Goal: Task Accomplishment & Management: Complete application form

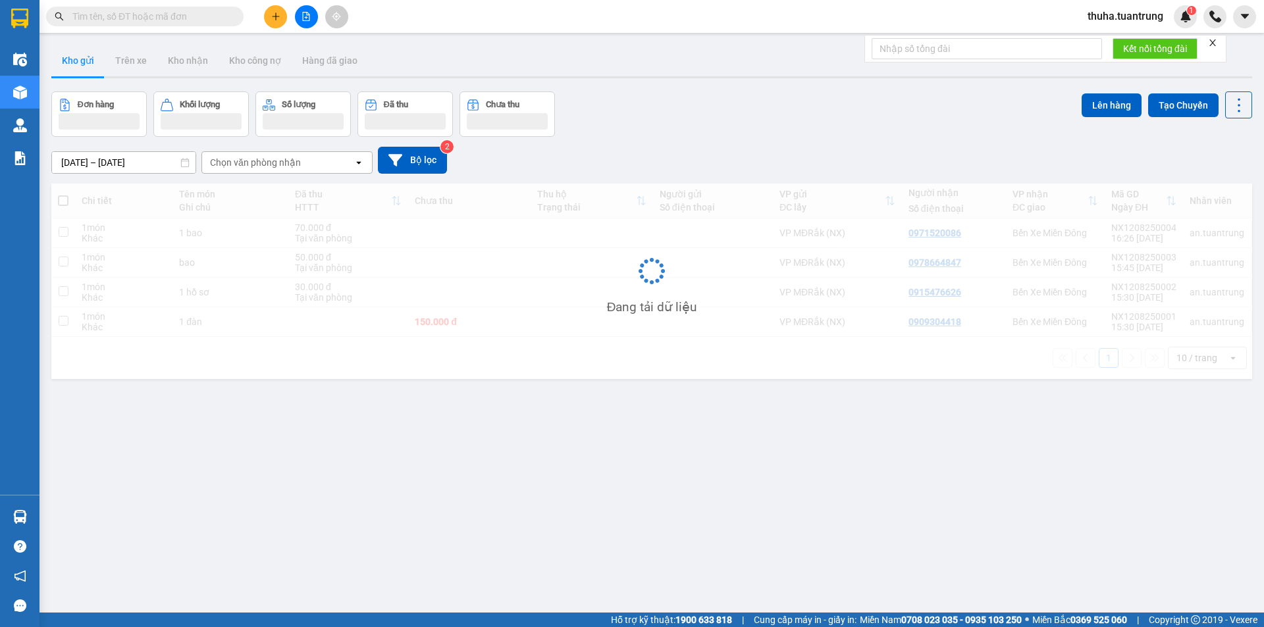
click at [273, 21] on button at bounding box center [275, 16] width 23 height 23
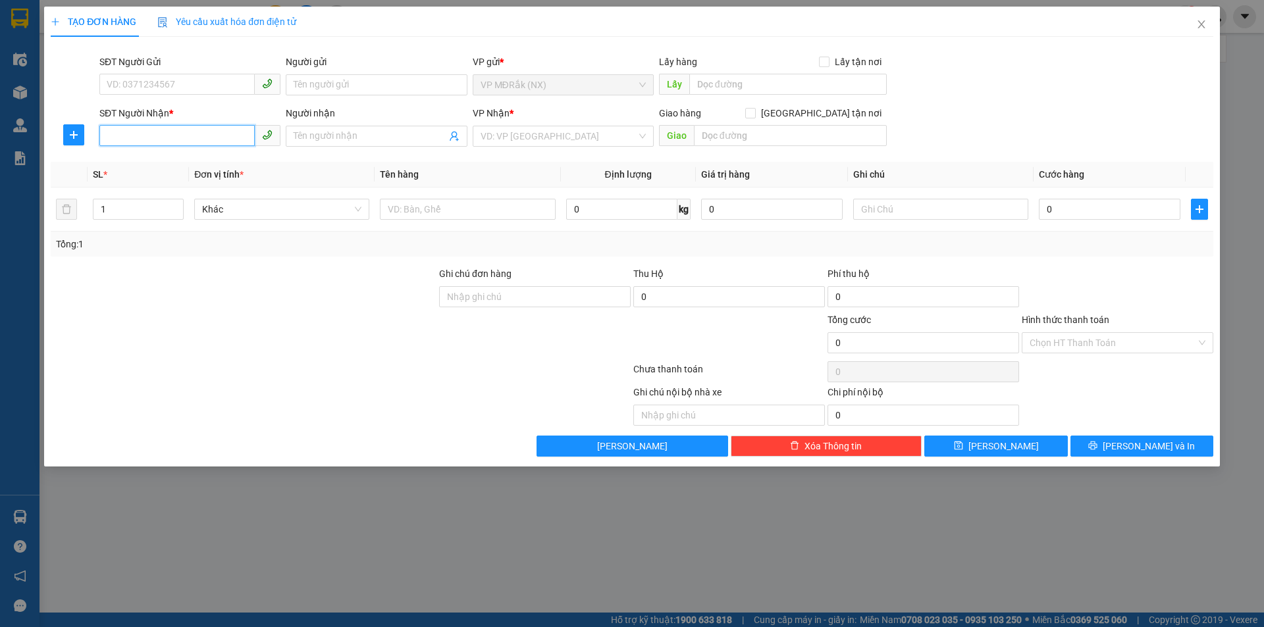
click at [190, 138] on input "SĐT Người Nhận *" at bounding box center [176, 135] width 155 height 21
click at [135, 136] on input "0" at bounding box center [176, 135] width 155 height 21
type input "0582732948"
click at [542, 134] on input "search" at bounding box center [558, 136] width 156 height 20
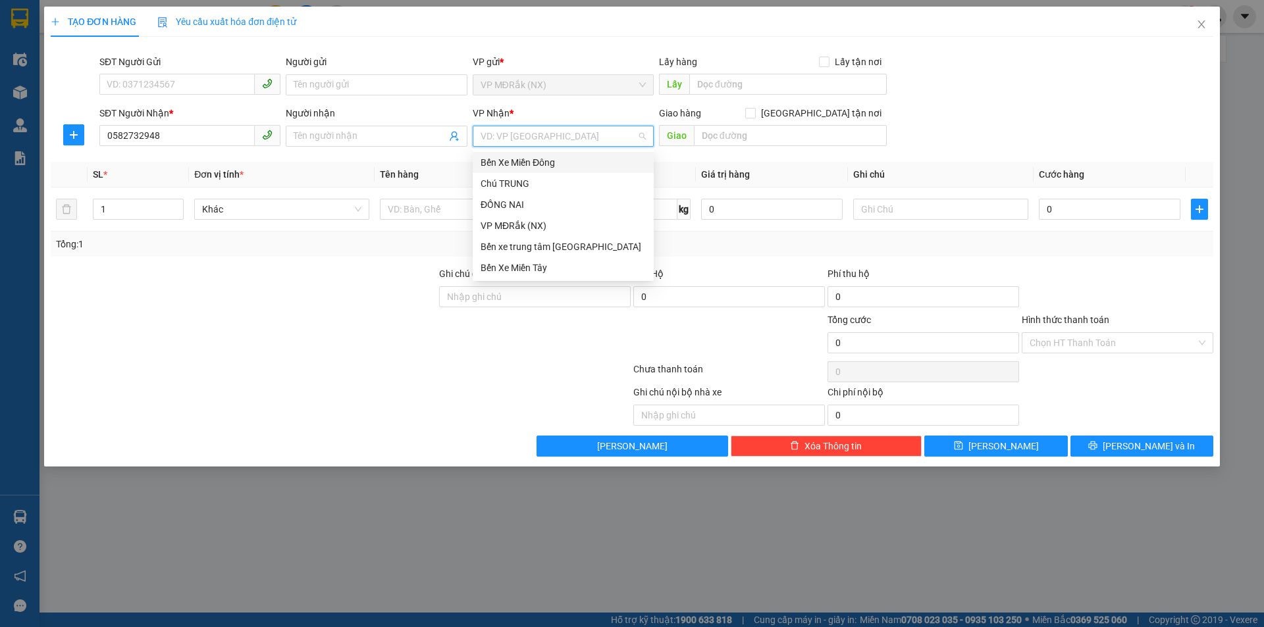
click at [542, 162] on div "Bến Xe Miền Đông" at bounding box center [562, 162] width 165 height 14
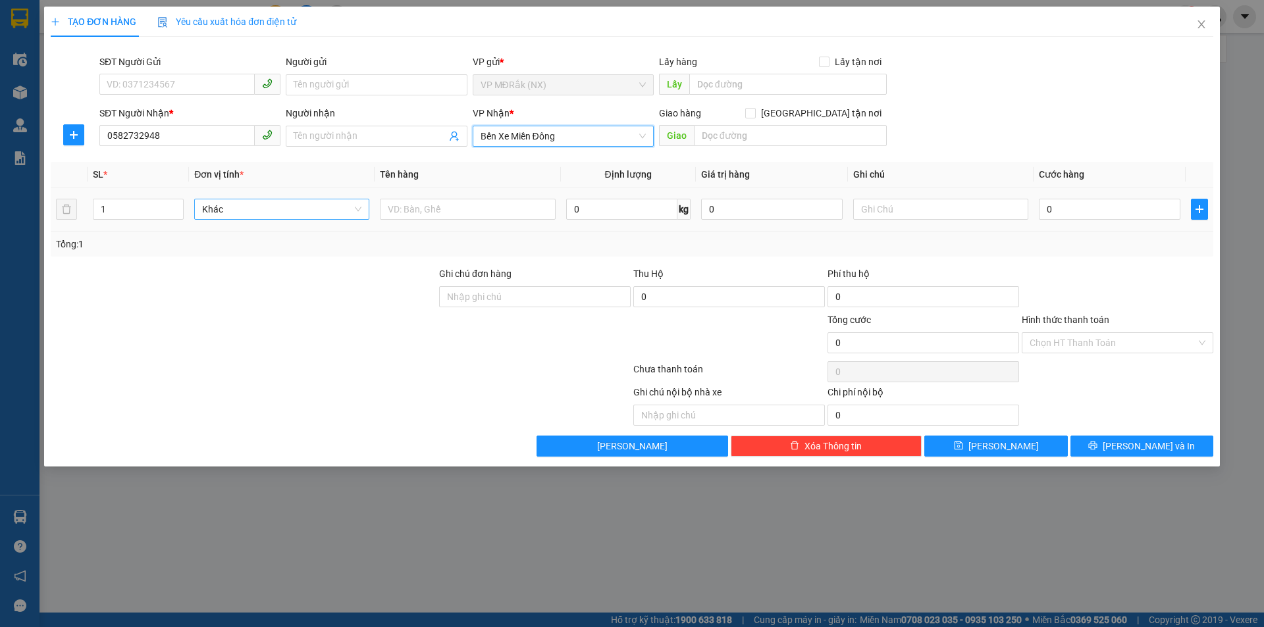
click at [278, 210] on span "Khác" at bounding box center [281, 209] width 159 height 20
type input "1 T"
click at [1074, 209] on input "0" at bounding box center [1110, 209] width 142 height 21
type input "4"
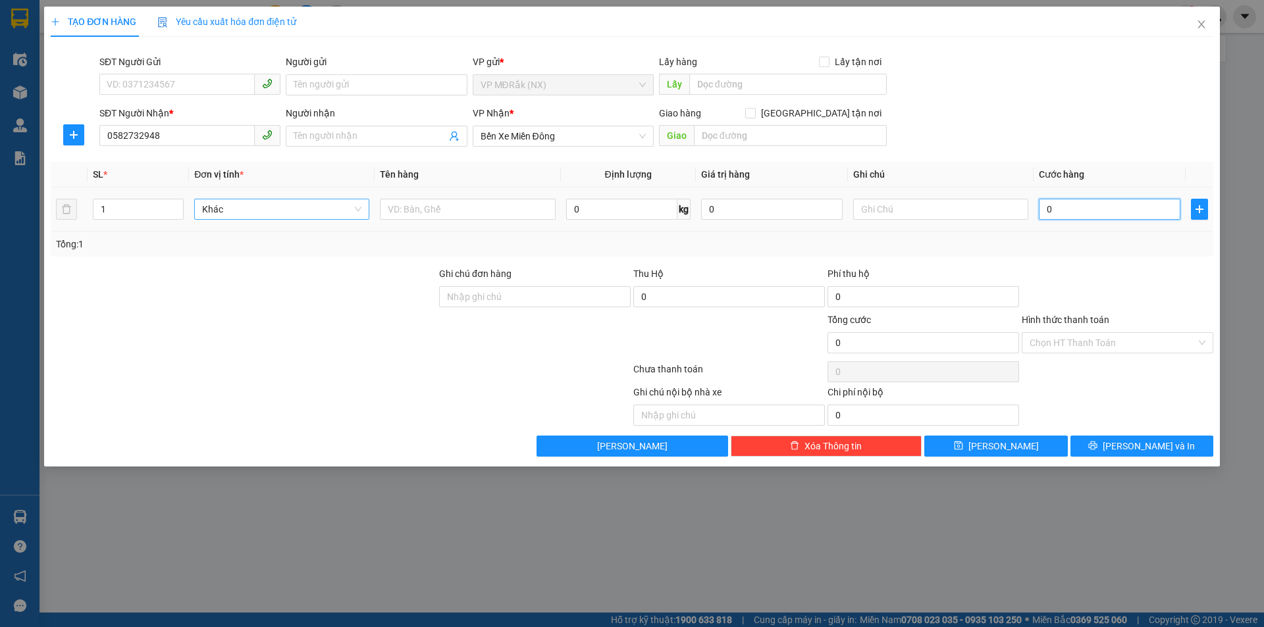
type input "4"
type input "40"
type input "400"
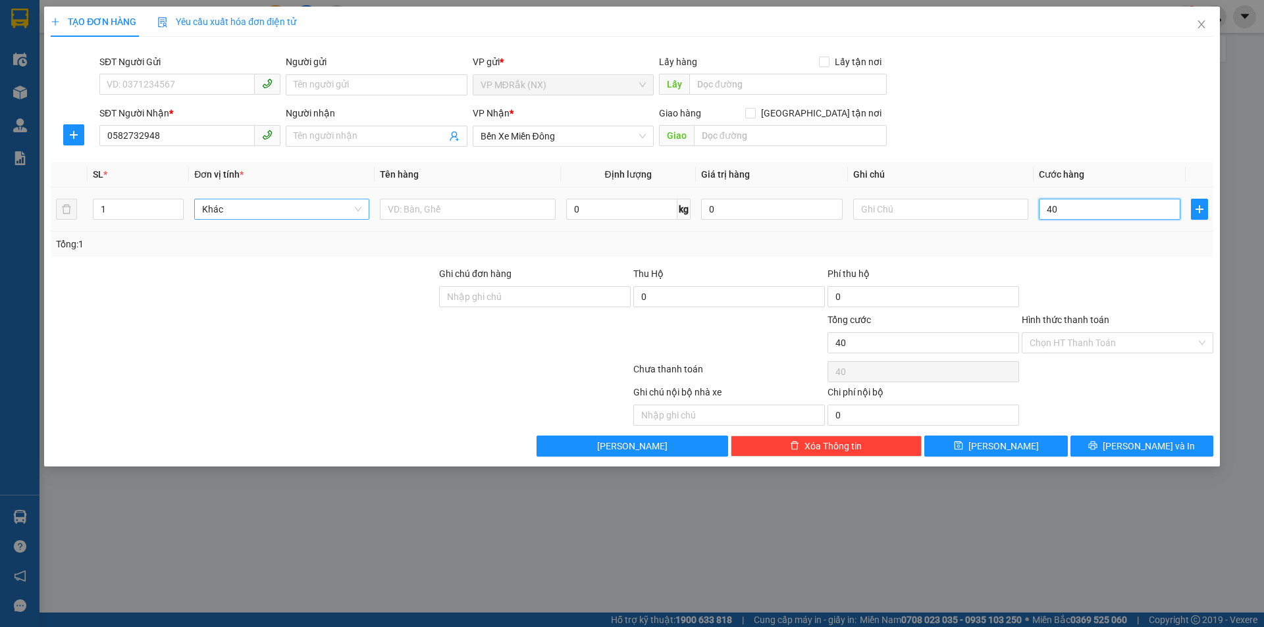
type input "400"
type input "4.000"
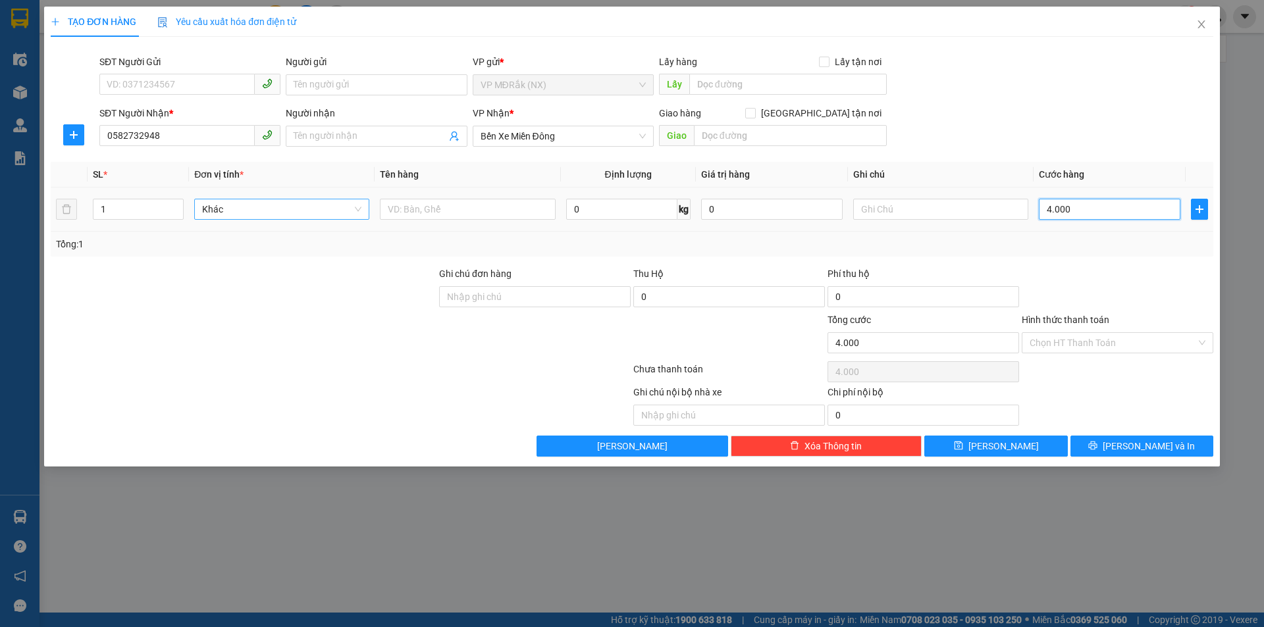
type input "40.000"
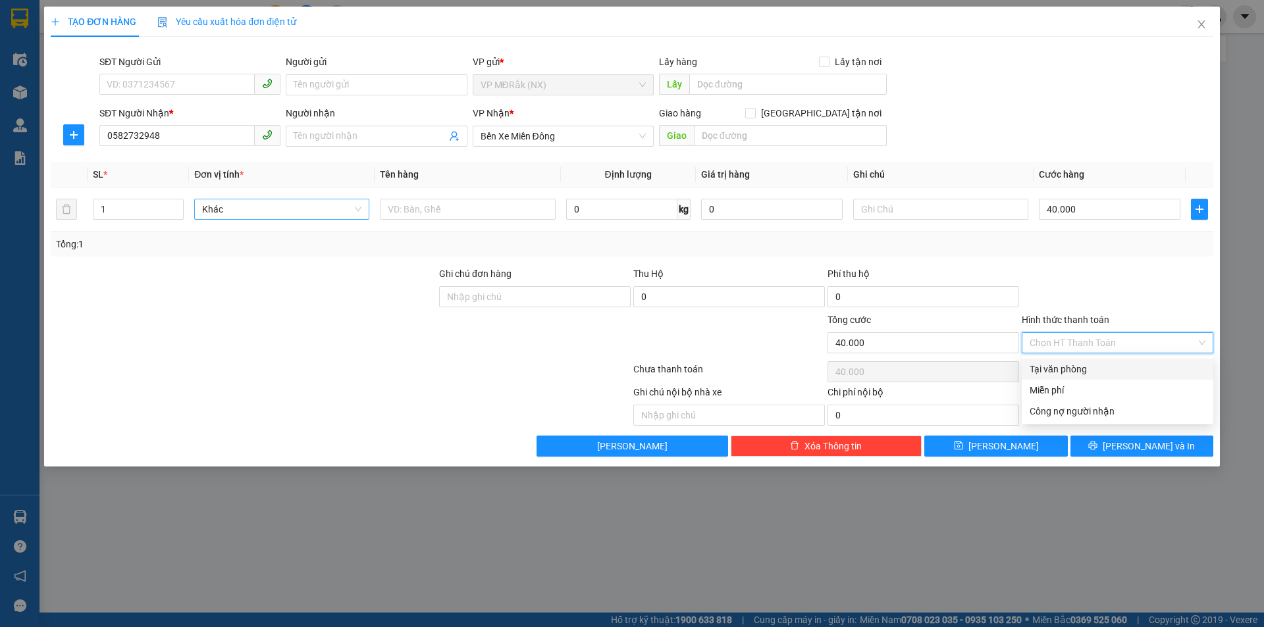
click at [1091, 344] on input "Hình thức thanh toán" at bounding box center [1112, 343] width 167 height 20
click at [1087, 369] on div "Tại văn phòng" at bounding box center [1117, 369] width 176 height 14
type input "0"
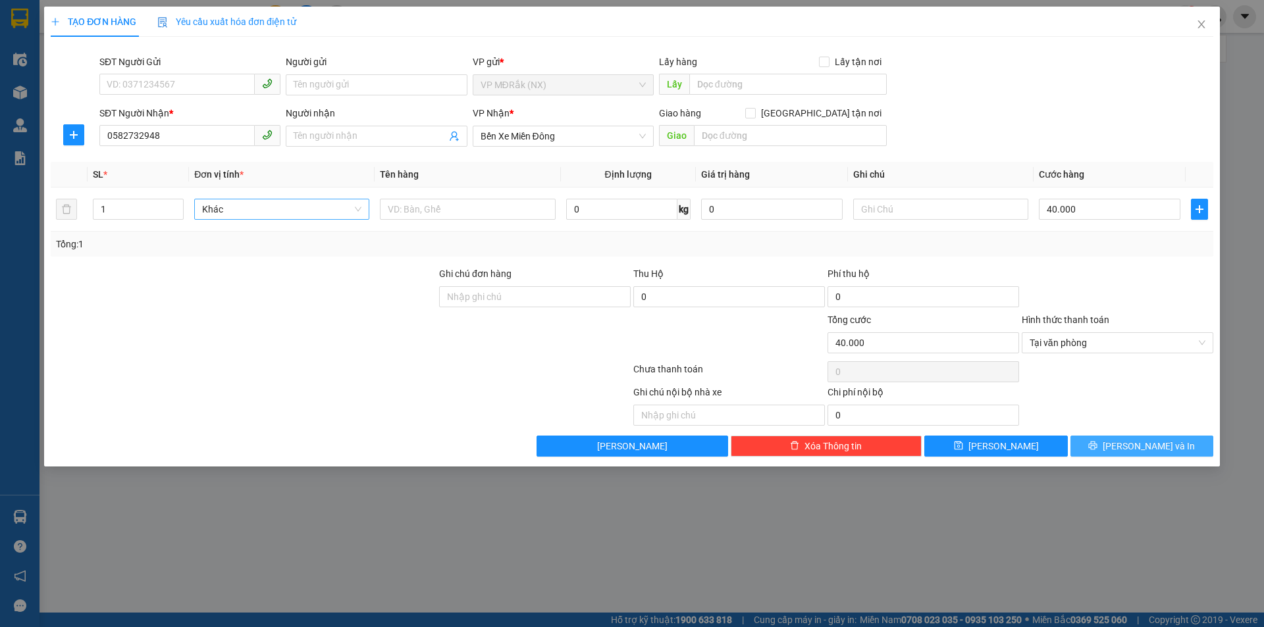
click at [1143, 450] on span "[PERSON_NAME] và In" at bounding box center [1148, 446] width 92 height 14
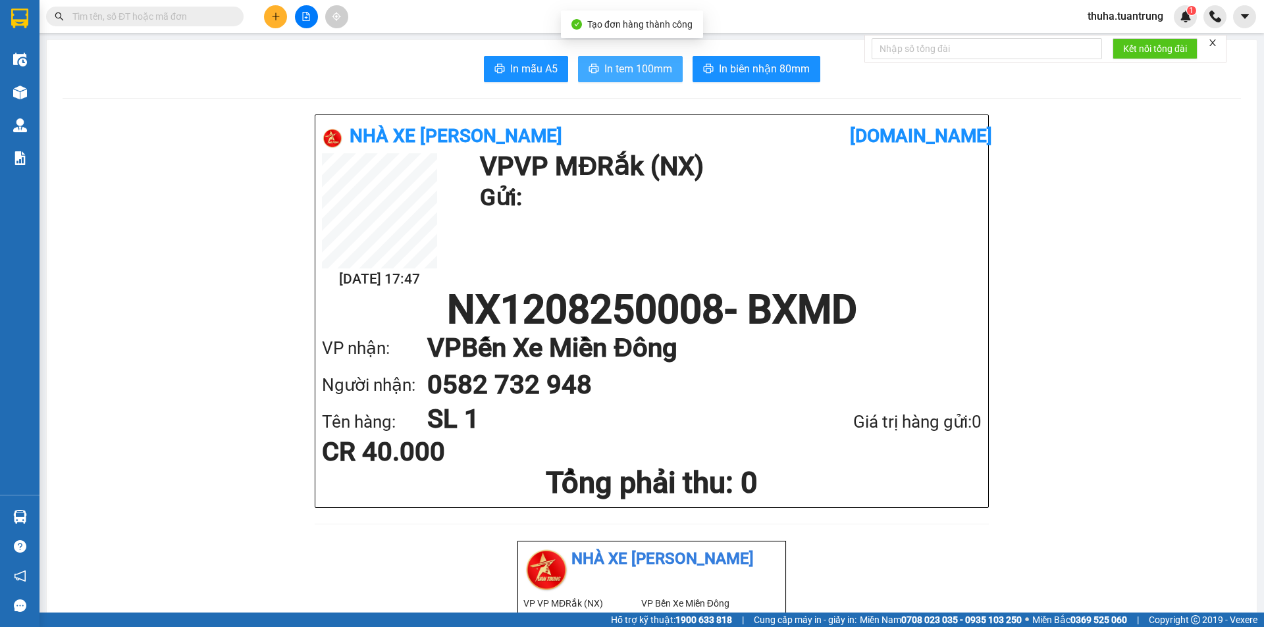
click at [632, 74] on span "In tem 100mm" at bounding box center [638, 69] width 68 height 16
